Goal: Information Seeking & Learning: Learn about a topic

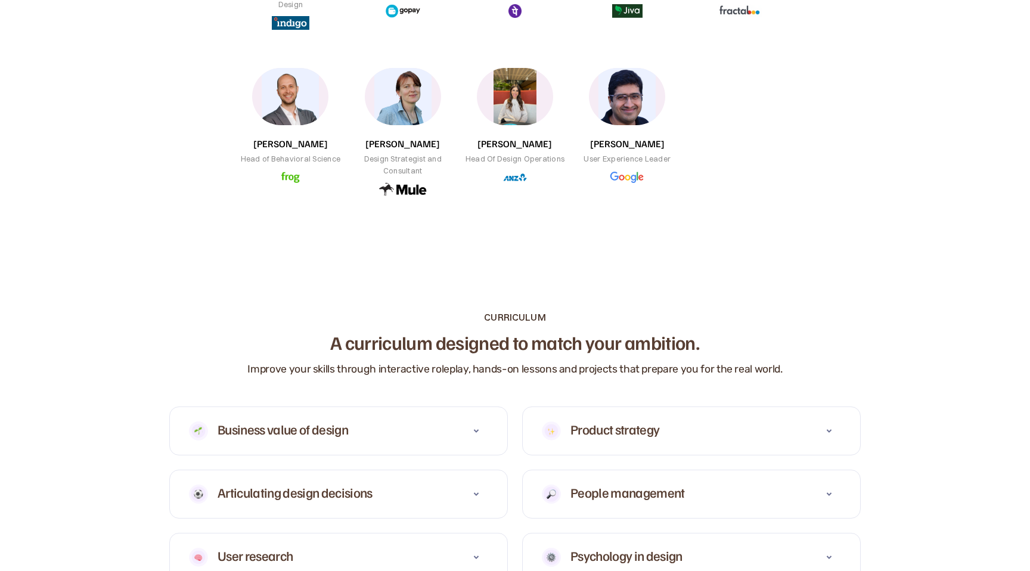
scroll to position [1179, 0]
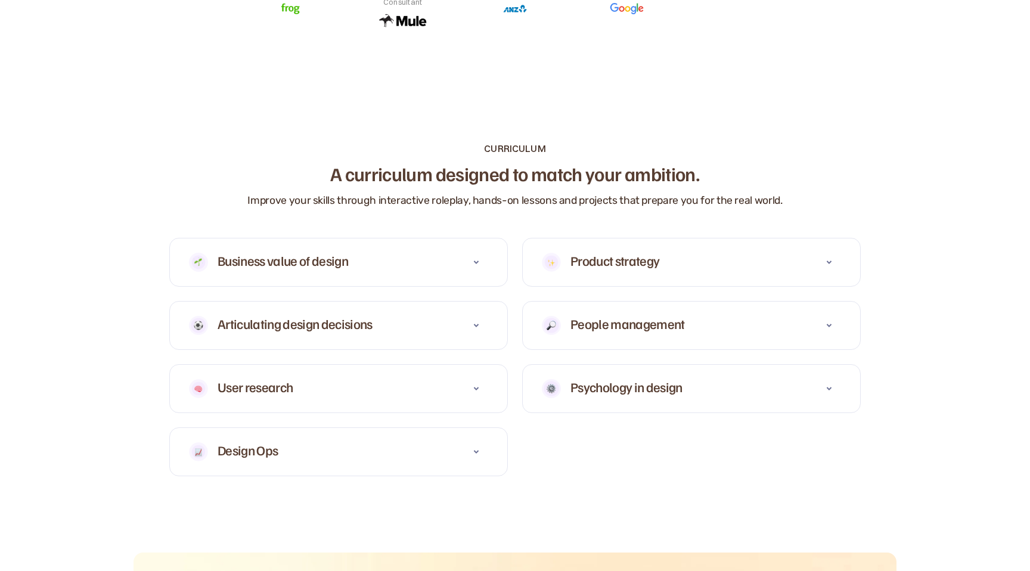
click at [478, 263] on icon at bounding box center [476, 262] width 14 height 14
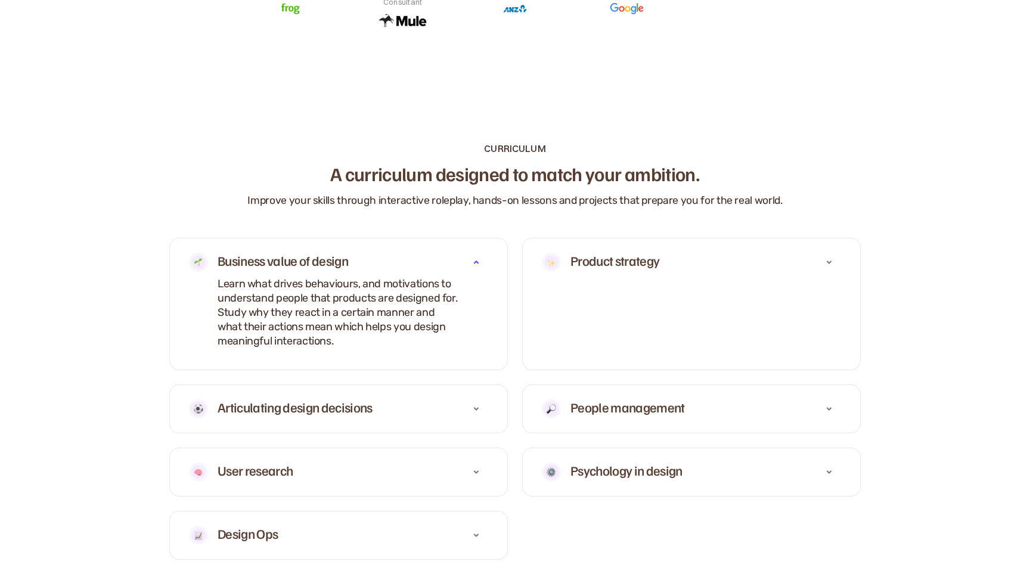
click at [478, 263] on icon at bounding box center [476, 262] width 14 height 14
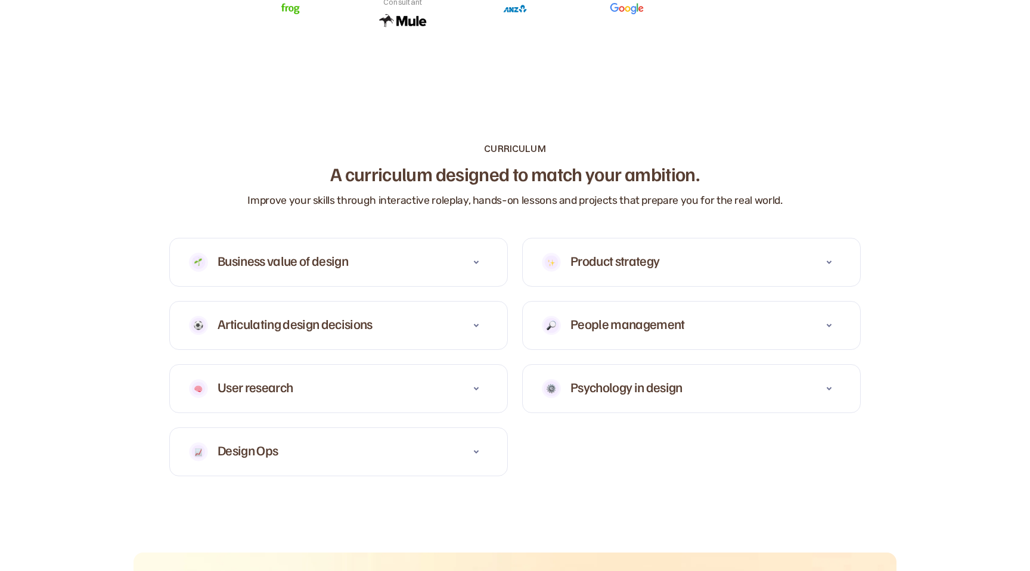
click at [482, 317] on div at bounding box center [476, 325] width 24 height 24
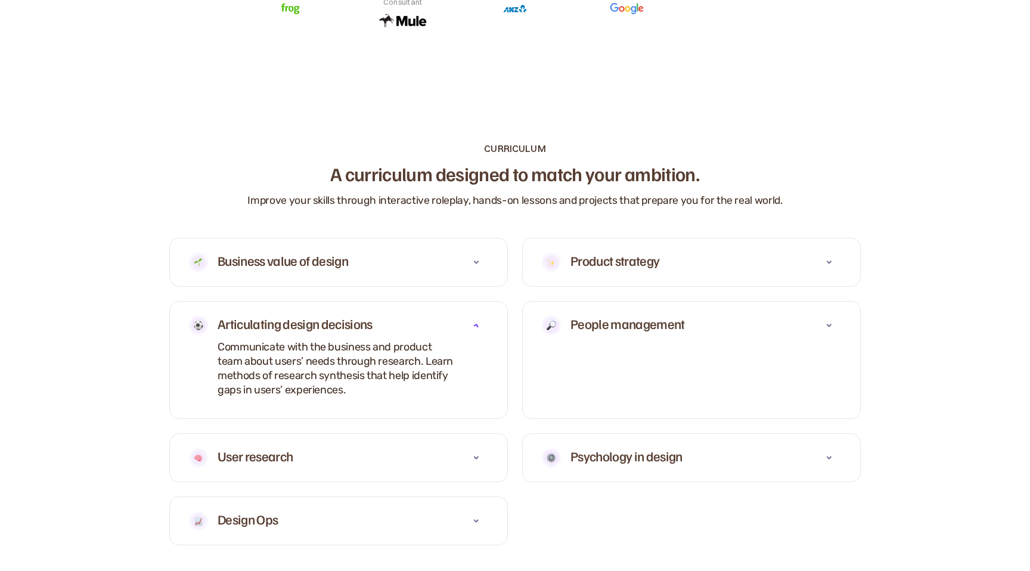
click at [482, 317] on div at bounding box center [476, 325] width 24 height 24
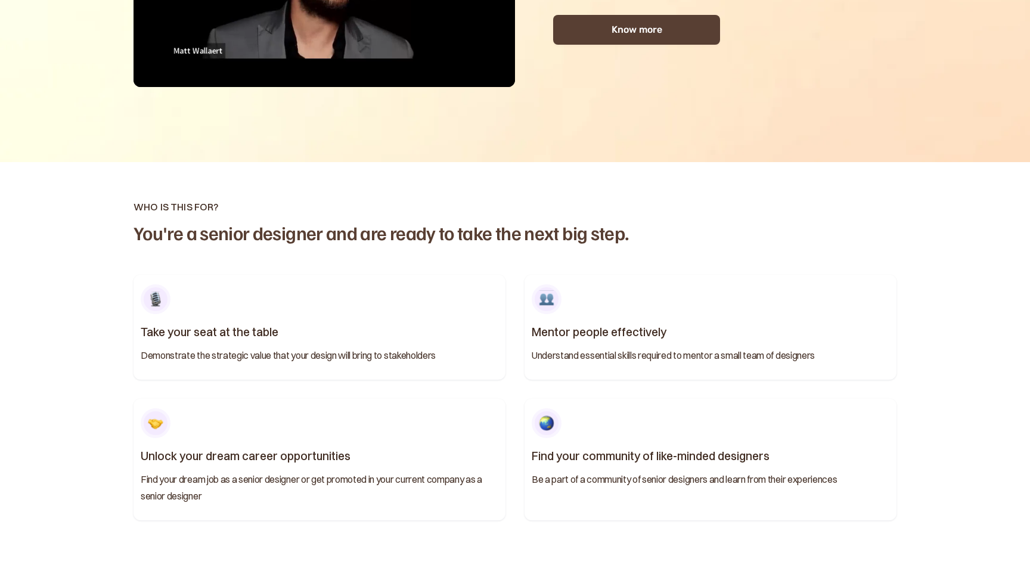
scroll to position [0, 0]
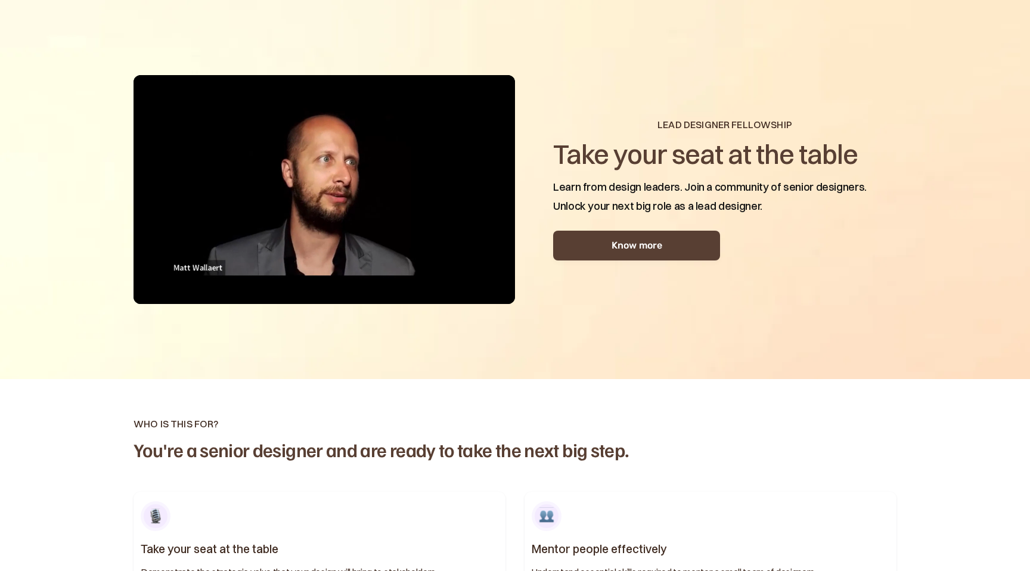
click at [636, 251] on link "Know more" at bounding box center [636, 246] width 167 height 30
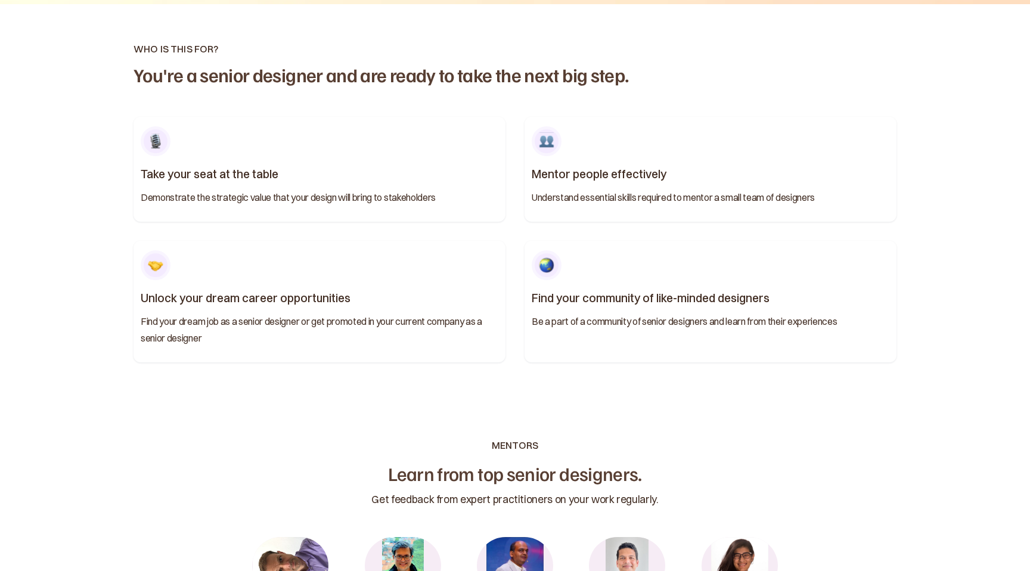
scroll to position [379, 0]
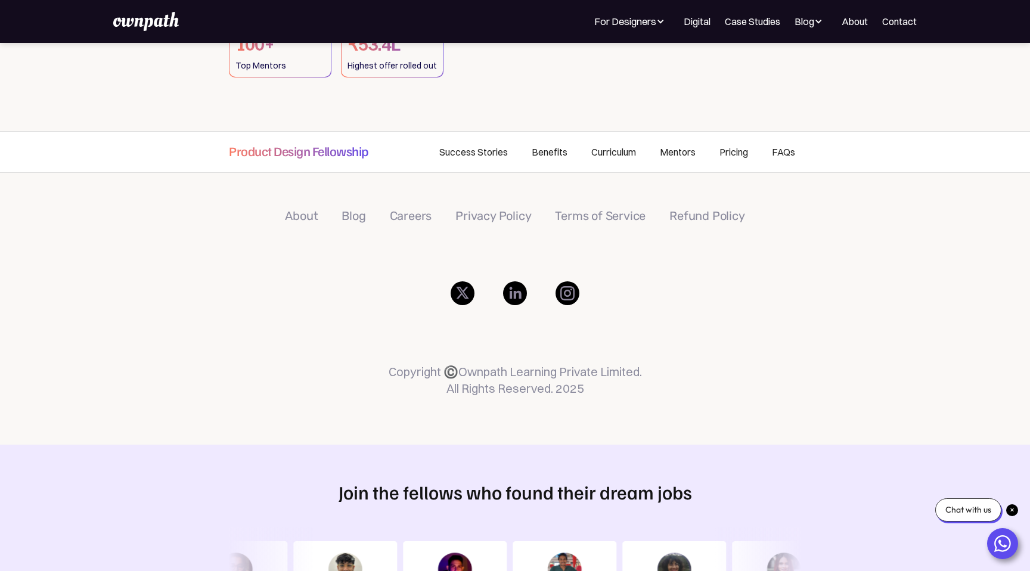
scroll to position [289, 0]
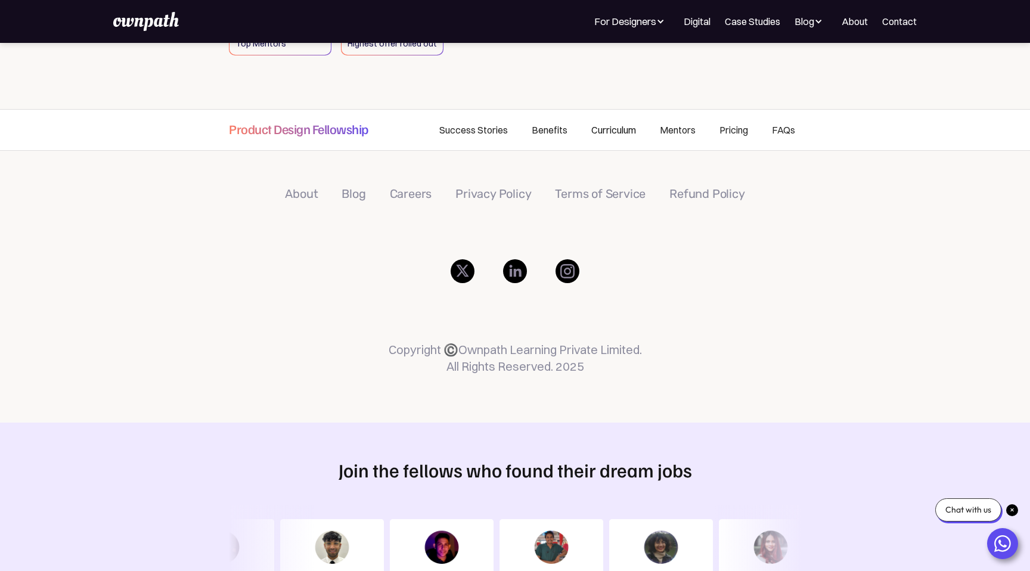
click at [618, 123] on link "Curriculum" at bounding box center [613, 130] width 69 height 41
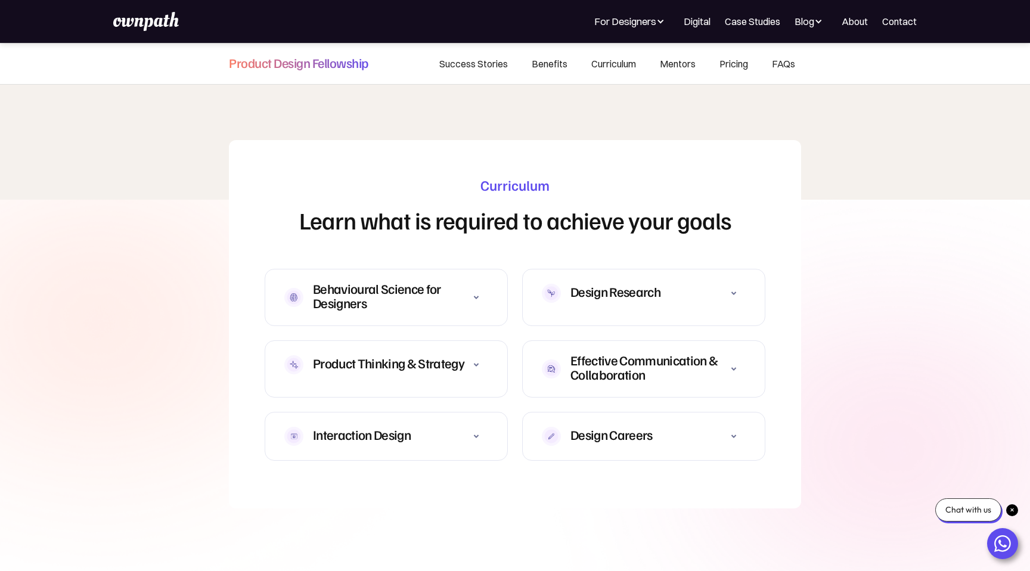
scroll to position [3496, 0]
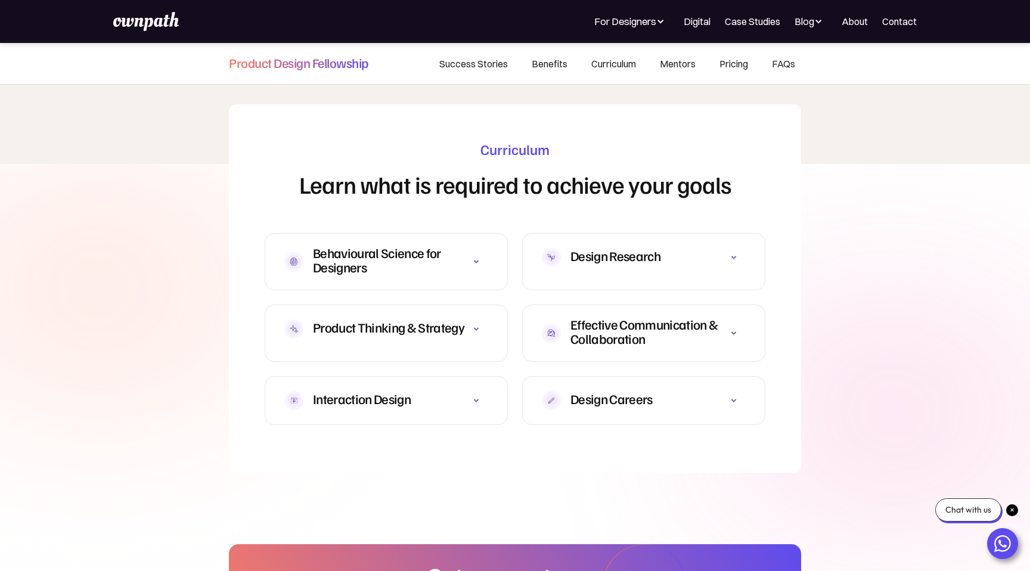
click at [495, 257] on div "Behavioural Science for Designers Understand behavioural design foundations, le…" at bounding box center [386, 261] width 243 height 57
click at [477, 254] on icon at bounding box center [476, 261] width 14 height 14
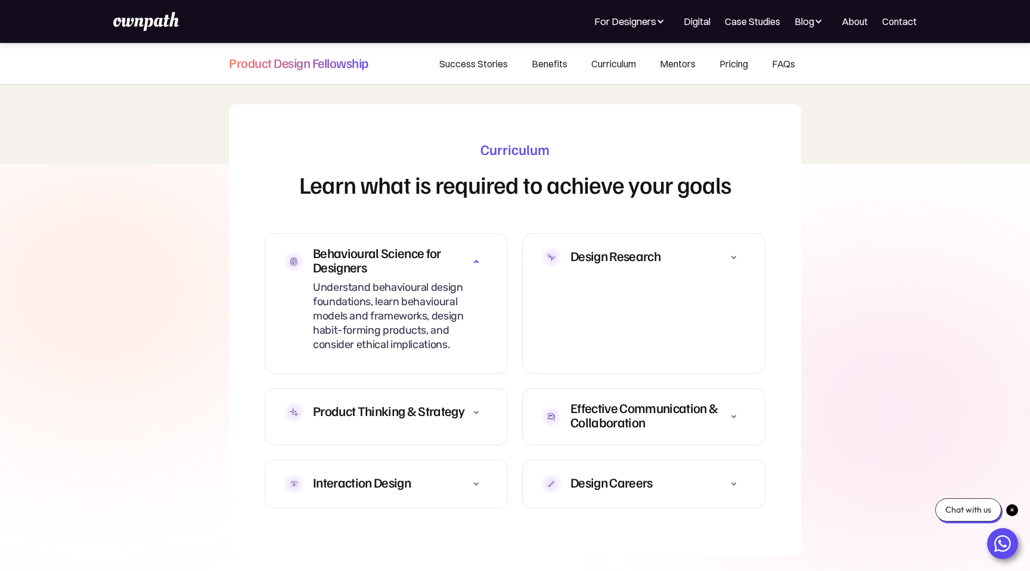
click at [477, 400] on div at bounding box center [476, 412] width 24 height 24
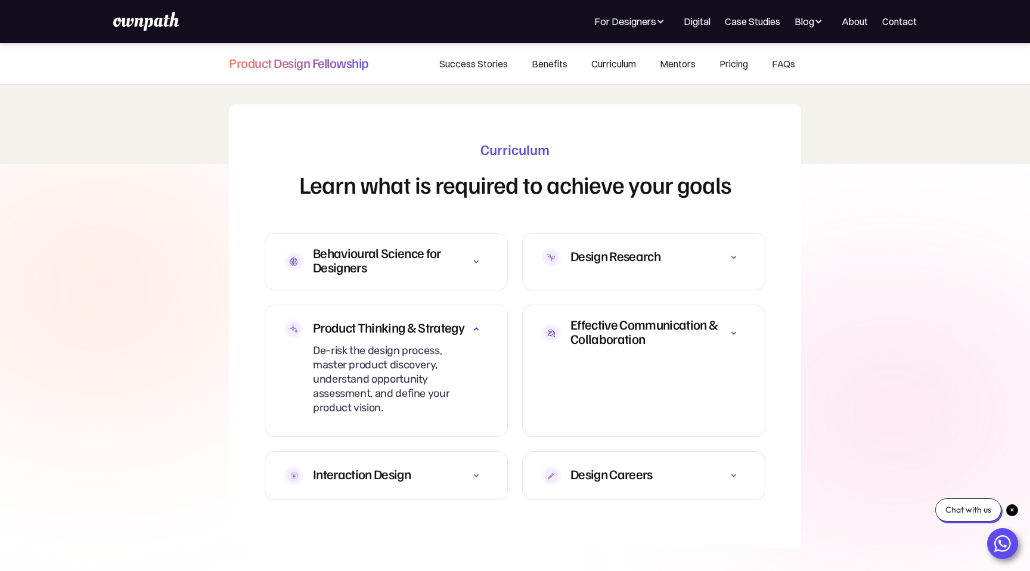
click at [618, 62] on link "Curriculum" at bounding box center [613, 63] width 69 height 41
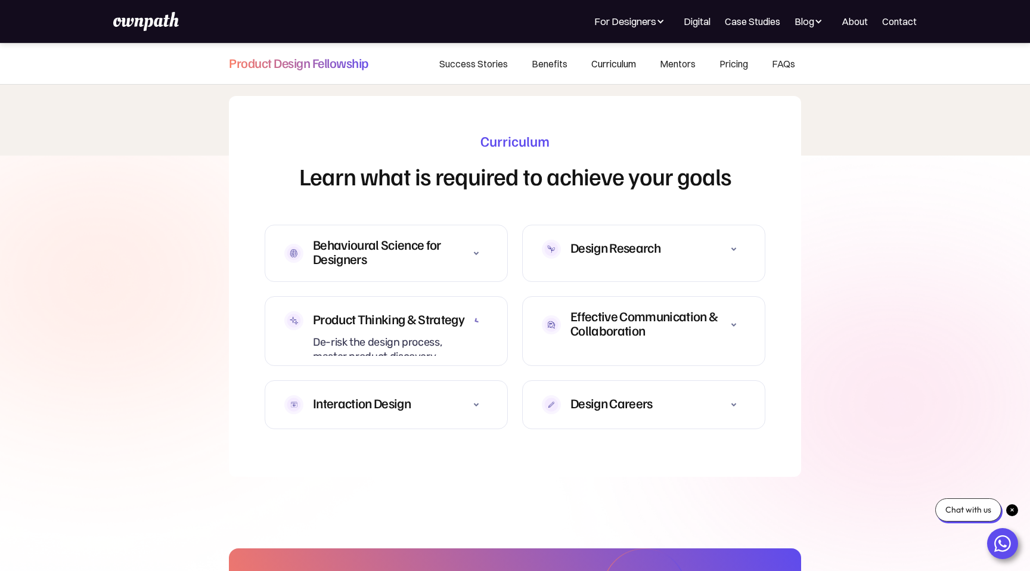
scroll to position [3506, 0]
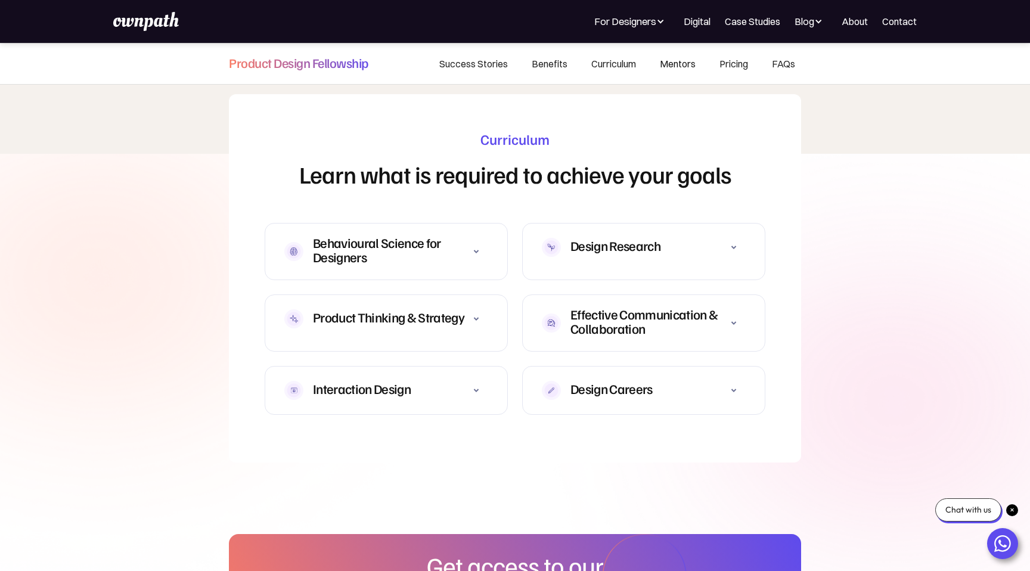
click at [665, 62] on link "Mentors" at bounding box center [678, 63] width 60 height 41
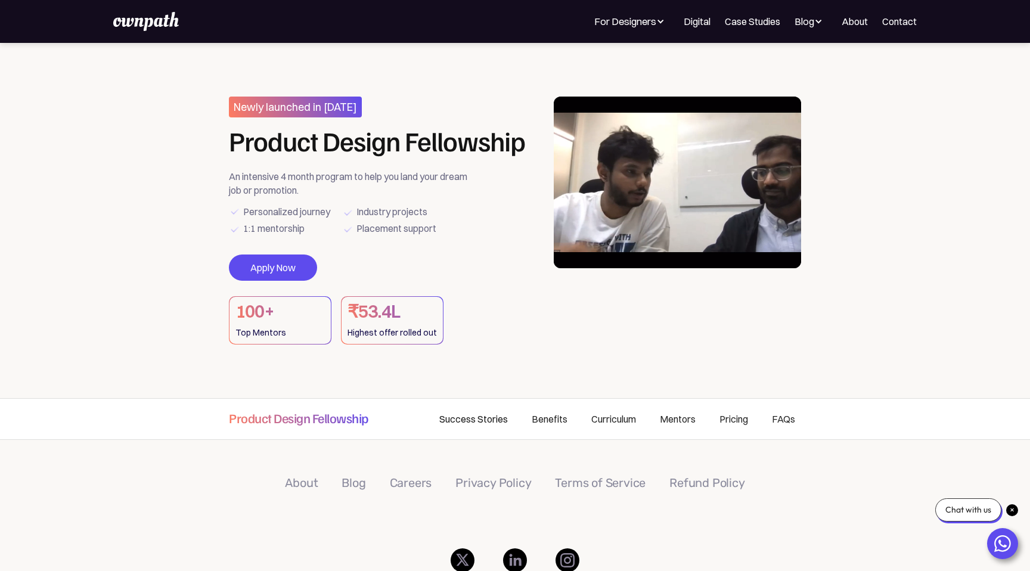
click at [471, 415] on link "Success Stories" at bounding box center [473, 419] width 92 height 41
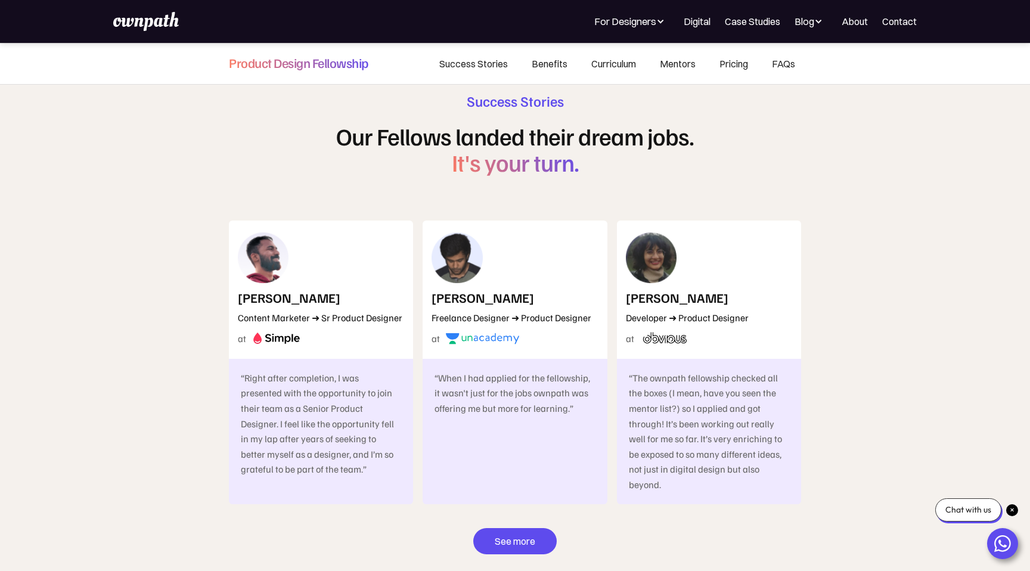
scroll to position [6464, 0]
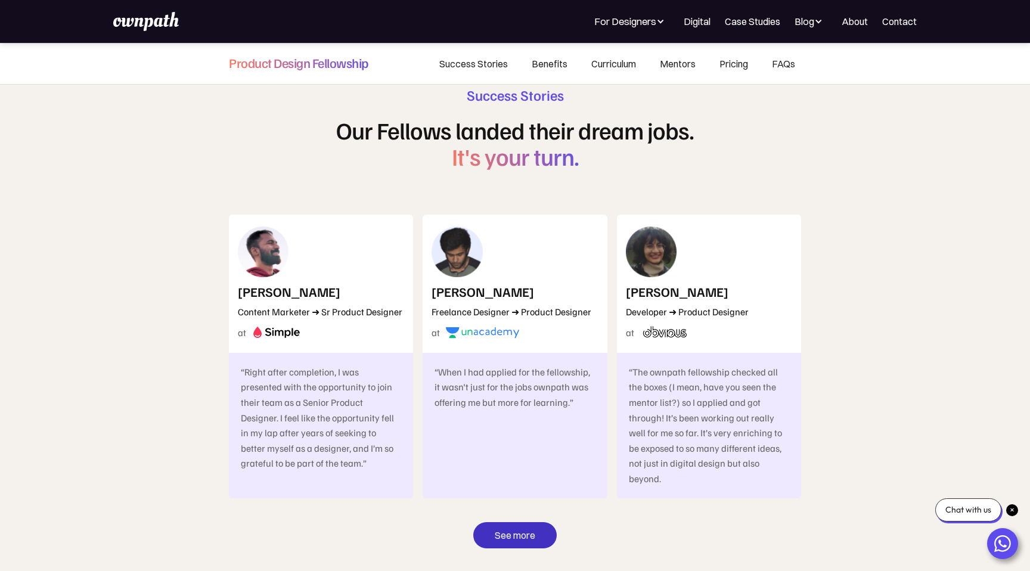
click at [501, 522] on link "See more" at bounding box center [514, 535] width 83 height 26
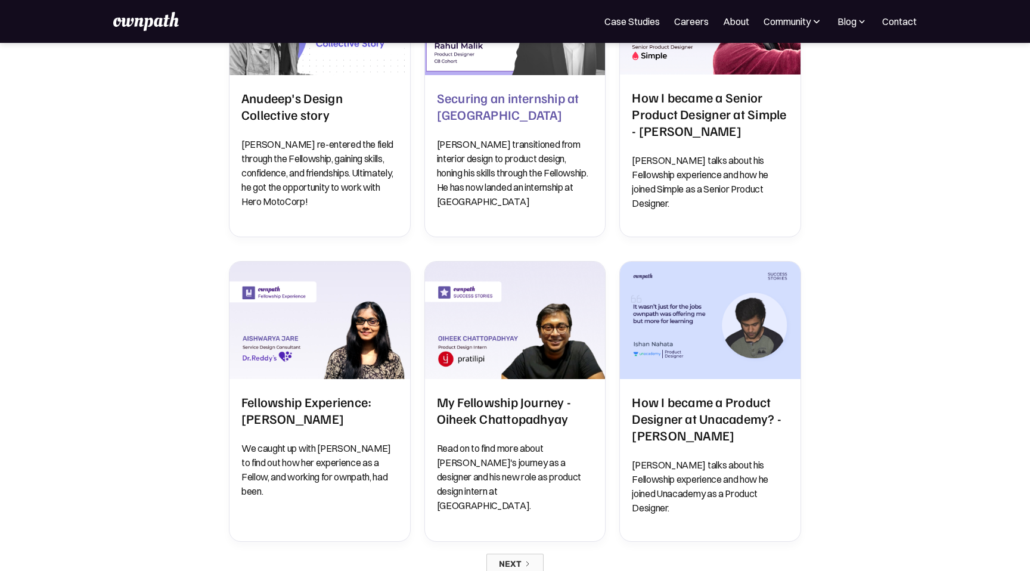
scroll to position [901, 0]
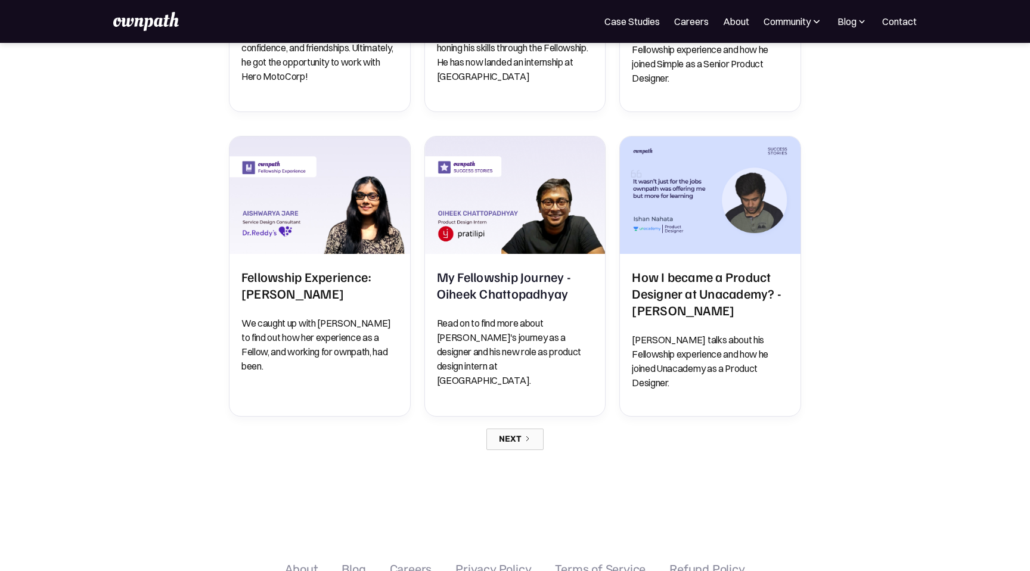
click at [530, 428] on link "Next" at bounding box center [514, 438] width 57 height 21
